Goal: Information Seeking & Learning: Learn about a topic

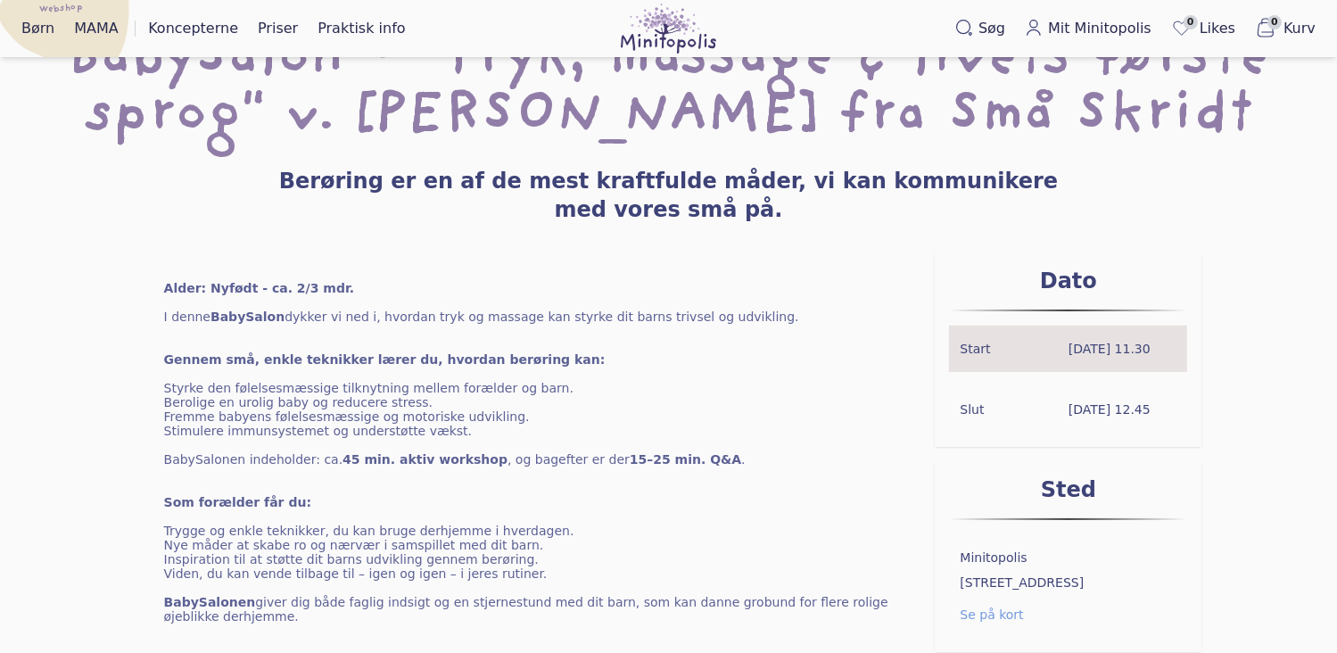
scroll to position [89, 0]
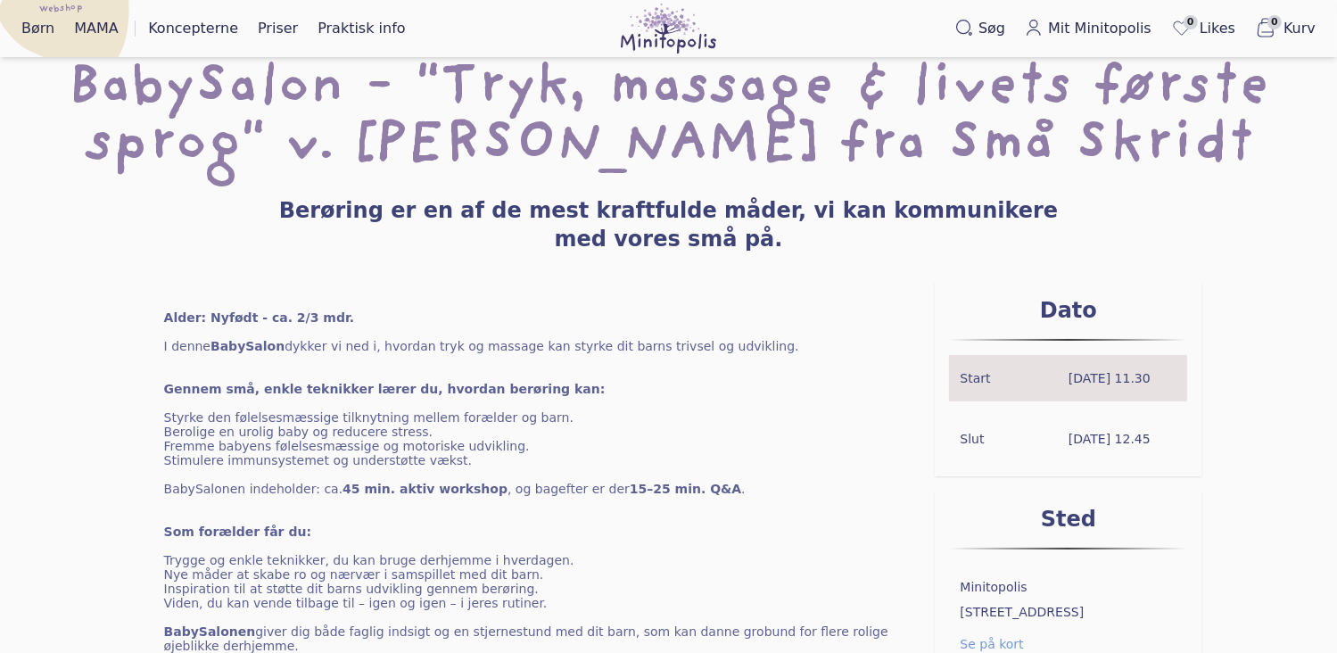
click at [292, 212] on h3 "Berøring er en af de mest kraftfulde måder, vi kan kommunikere med vores små på." at bounding box center [668, 224] width 799 height 57
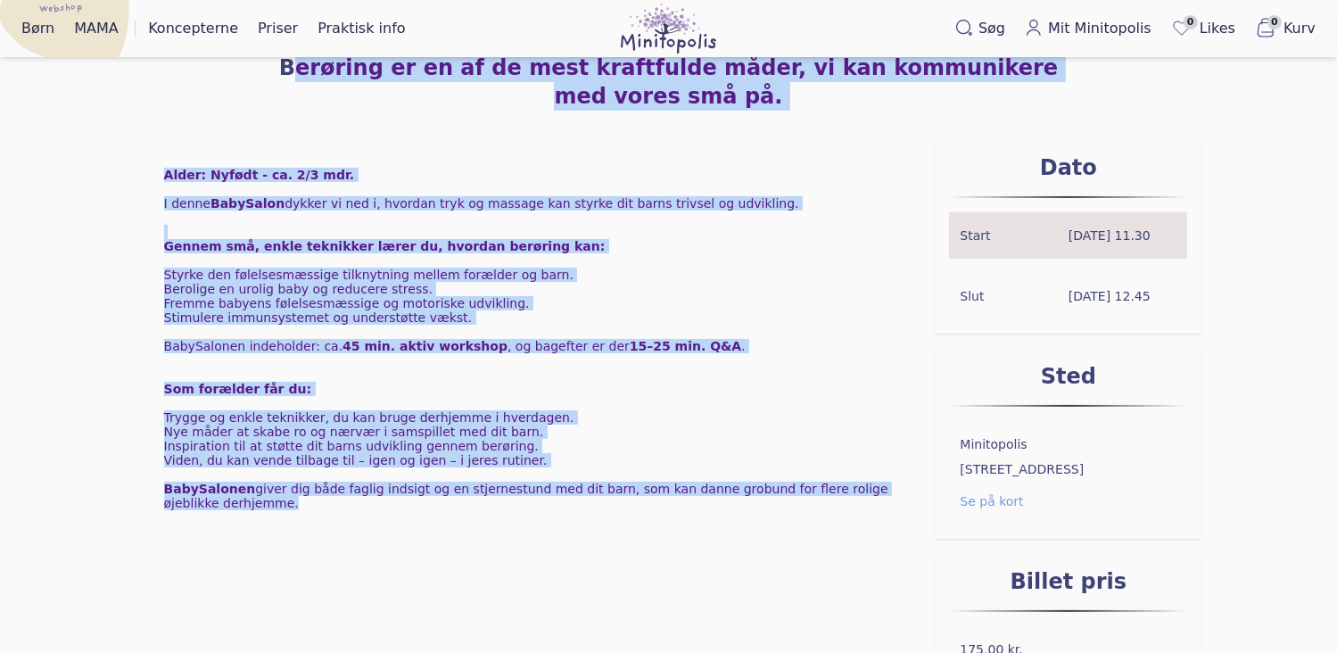
scroll to position [345, 0]
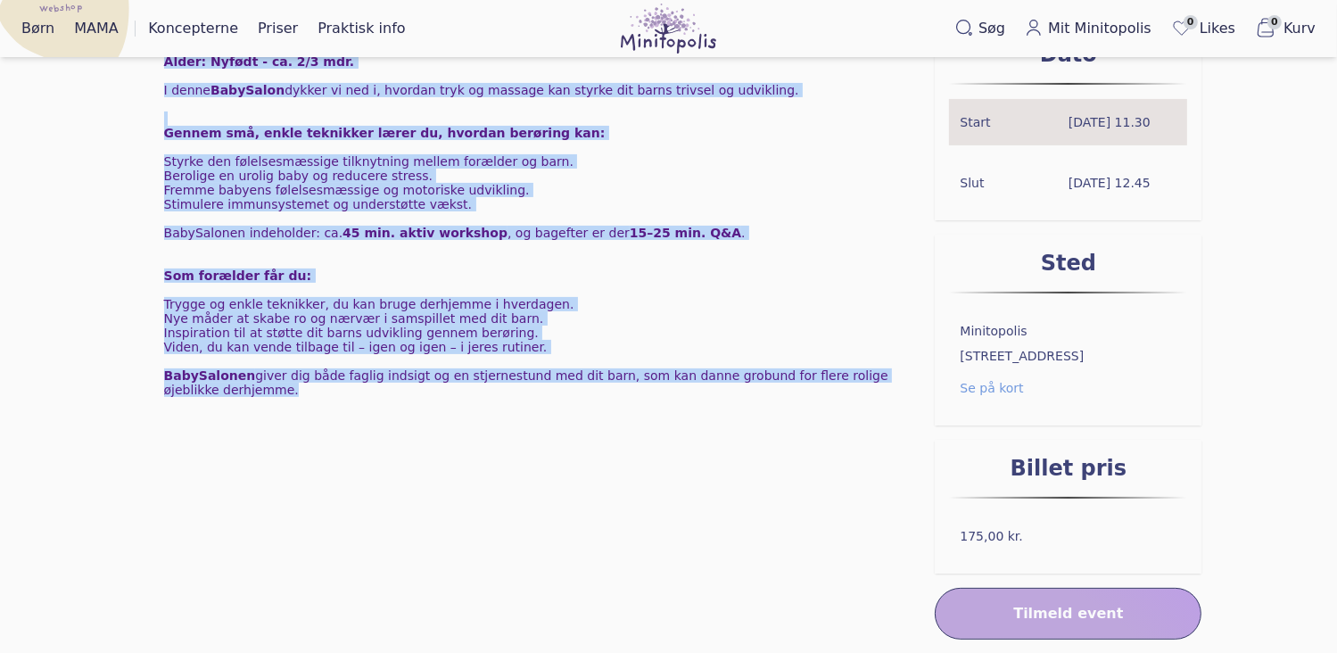
drag, startPoint x: 285, startPoint y: 211, endPoint x: 698, endPoint y: 495, distance: 500.9
click at [698, 495] on div "Tilbage til events BabySalon - "Tryk, massage & livets første sprog" v. Mathild…" at bounding box center [668, 239] width 1337 height 999
copy div "Berøring er en af de mest kraftfulde måder, vi kan kommunikere med vores små på…"
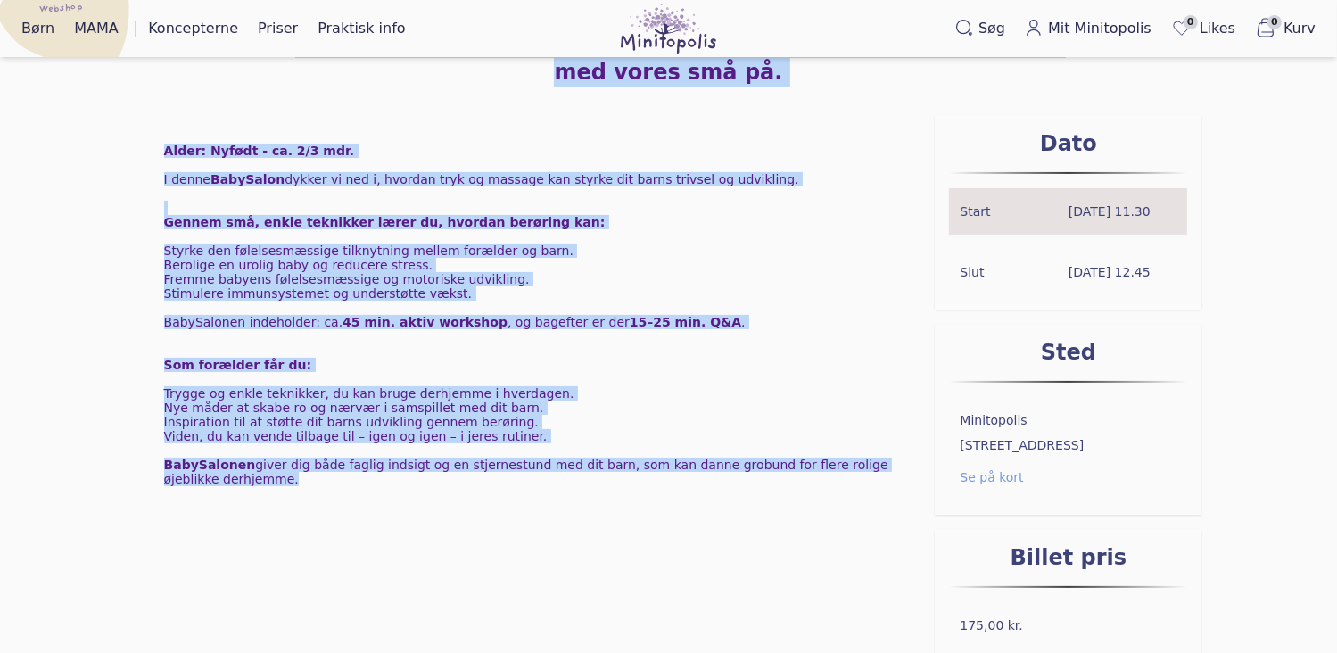
scroll to position [167, 0]
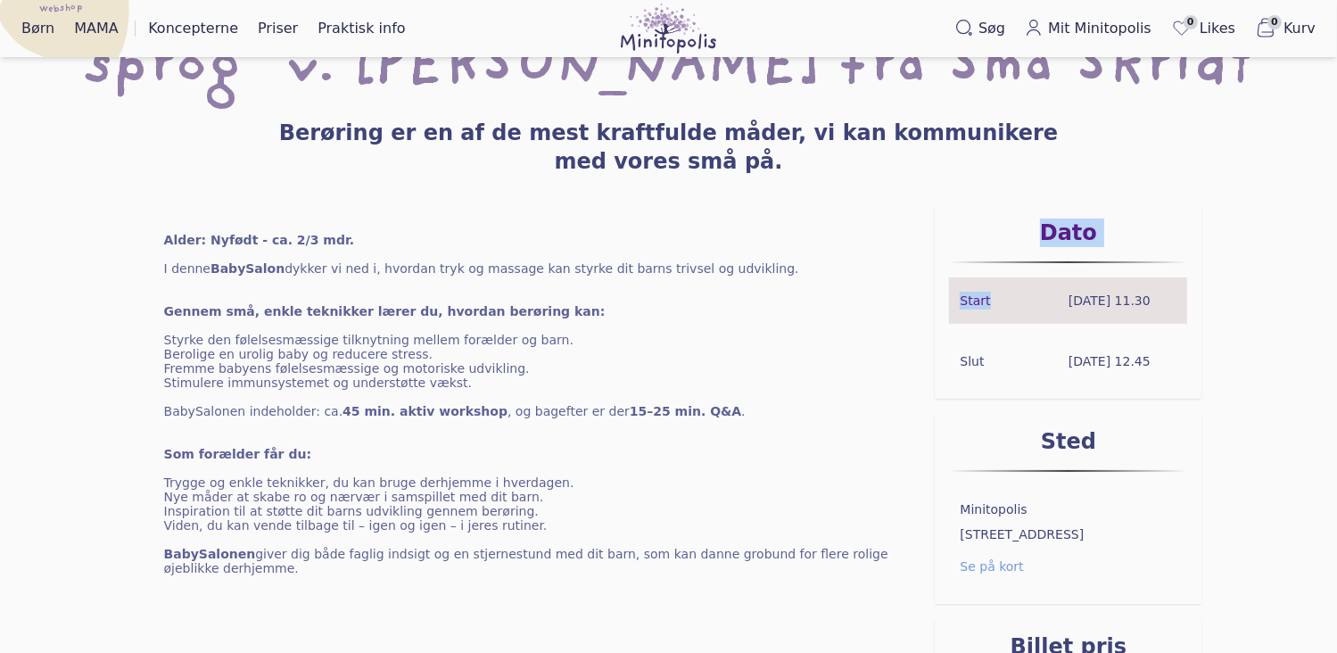
drag, startPoint x: 942, startPoint y: 257, endPoint x: 1038, endPoint y: 305, distance: 107.7
click at [1038, 305] on div "Dato Start 8. okt. 2025 11.30 Slut 8. okt. 2025 12.45" at bounding box center [1068, 301] width 267 height 194
click at [1231, 395] on div "Alder: Nyfødt - ca. 2/3 mdr. I denne BabySalon dykker vi ned i, hvordan tryk og…" at bounding box center [669, 511] width 1280 height 614
drag, startPoint x: 1198, startPoint y: 388, endPoint x: 998, endPoint y: 309, distance: 214.6
click at [998, 309] on div "Dato Start 8. okt. 2025 11.30 Slut 8. okt. 2025 12.45" at bounding box center [1068, 301] width 267 height 194
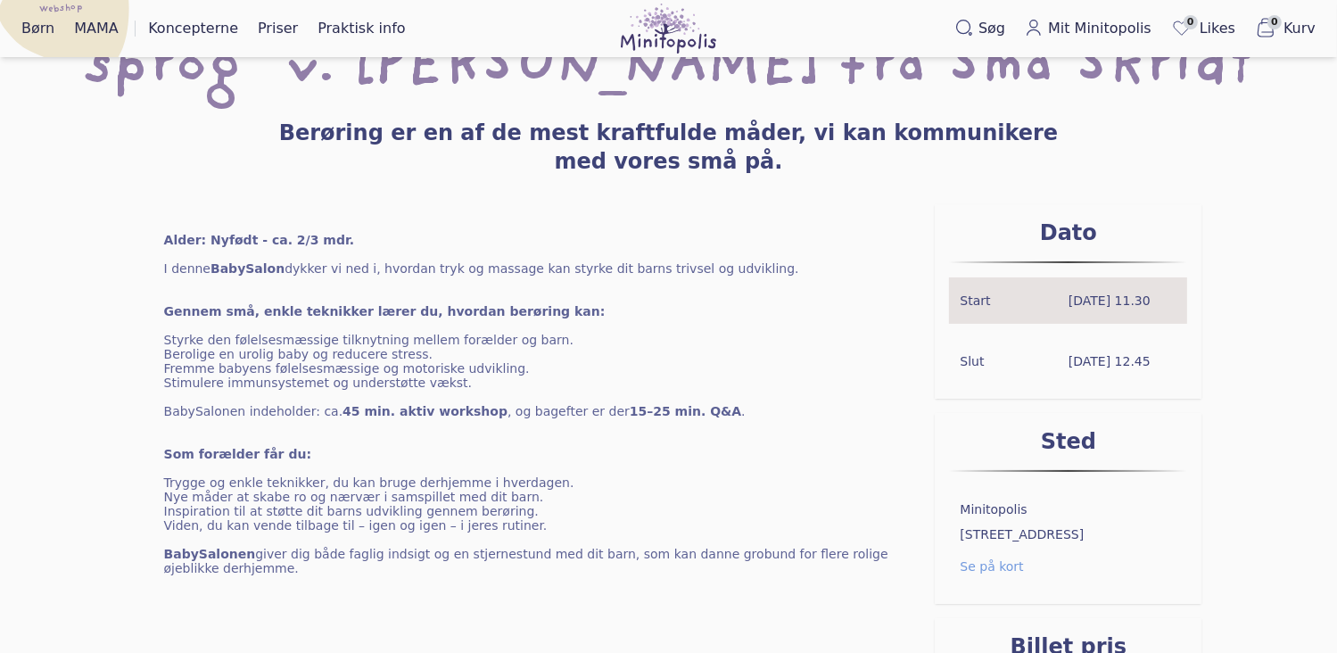
click at [1238, 358] on div "Alder: Nyfødt - ca. 2/3 mdr. I denne BabySalon dykker vi ned i, hvordan tryk og…" at bounding box center [669, 511] width 1280 height 614
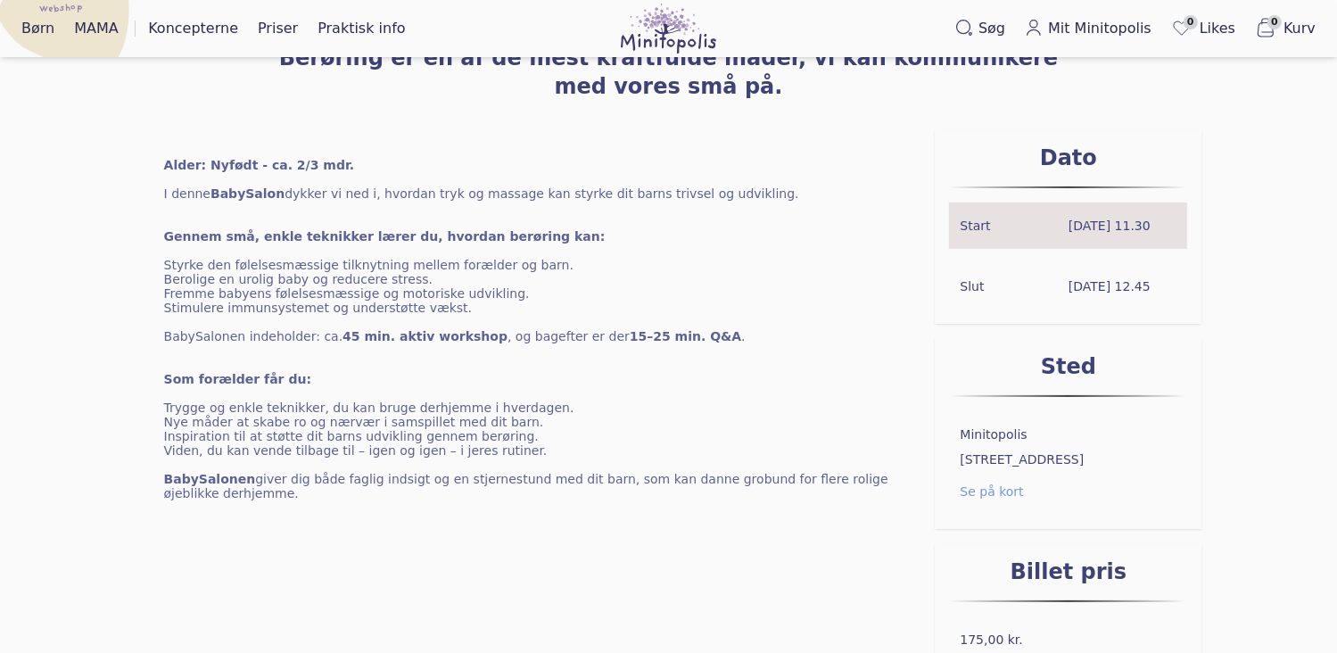
scroll to position [78, 0]
